Goal: Check status

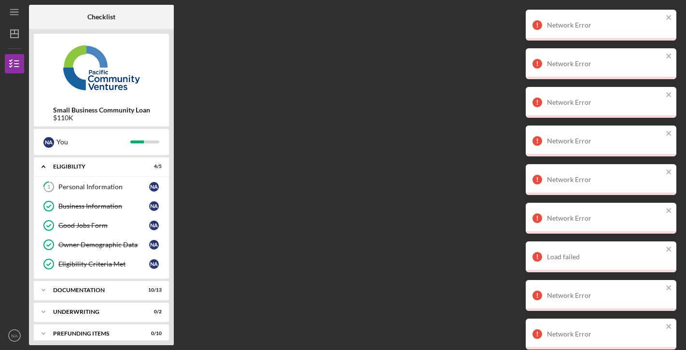
scroll to position [8, 0]
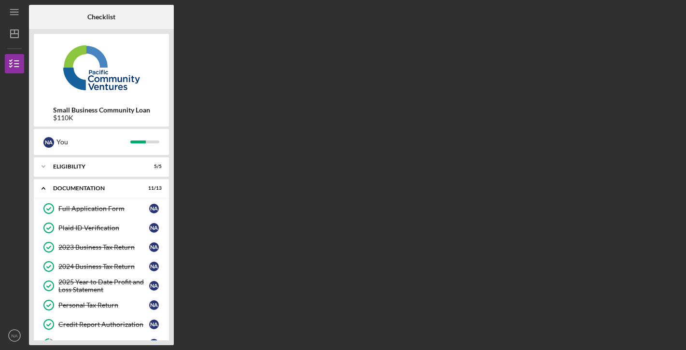
click at [411, 137] on div "Checklist Small Business Community Loan $110K N A You Icon/Expander Eligibility…" at bounding box center [355, 175] width 652 height 340
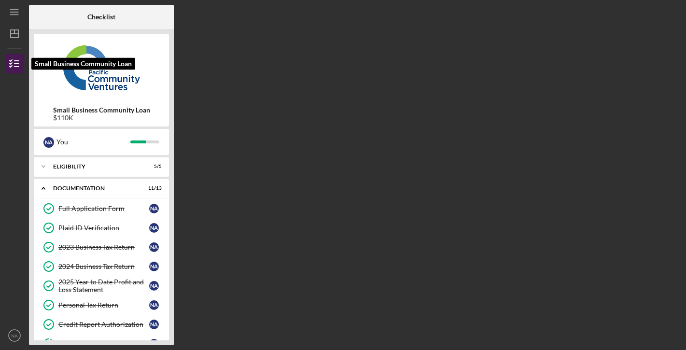
click at [24, 69] on icon "button" at bounding box center [14, 64] width 24 height 24
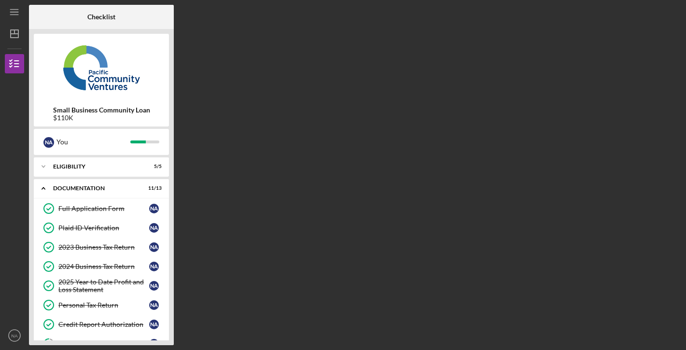
click at [263, 104] on div "Checklist Small Business Community Loan $110K N A You Icon/Expander Eligibility…" at bounding box center [355, 175] width 652 height 340
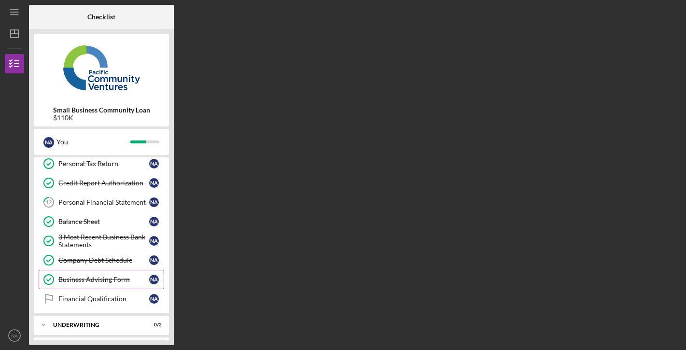
scroll to position [137, 0]
